Goal: Use online tool/utility: Utilize a website feature to perform a specific function

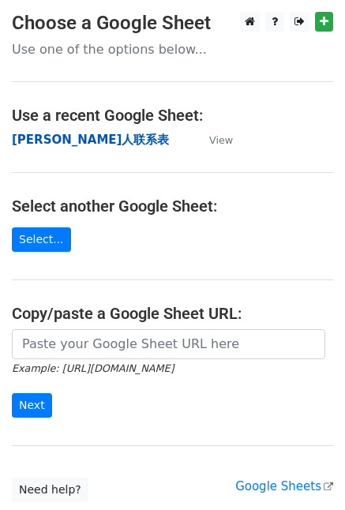
click at [51, 147] on strong "Tina红人联系表" at bounding box center [90, 140] width 157 height 14
click at [51, 139] on strong "Tina红人联系表" at bounding box center [90, 140] width 157 height 14
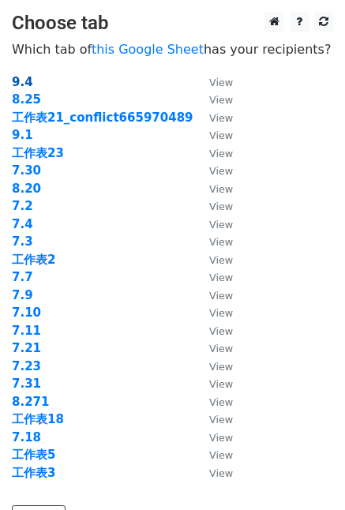
click at [19, 81] on strong "9.4" at bounding box center [22, 82] width 21 height 14
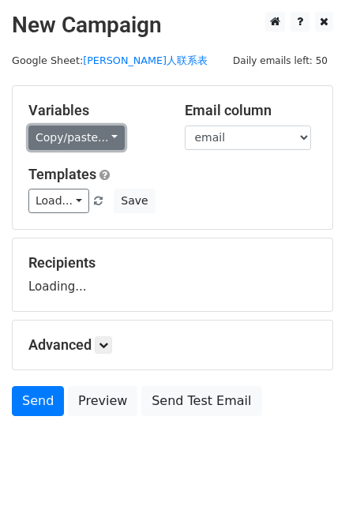
click at [101, 143] on link "Copy/paste..." at bounding box center [76, 138] width 96 height 24
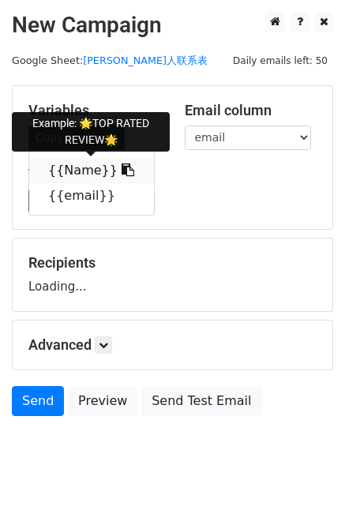
click at [118, 171] on link "{{Name}}" at bounding box center [91, 170] width 125 height 25
